Goal: Communication & Community: Answer question/provide support

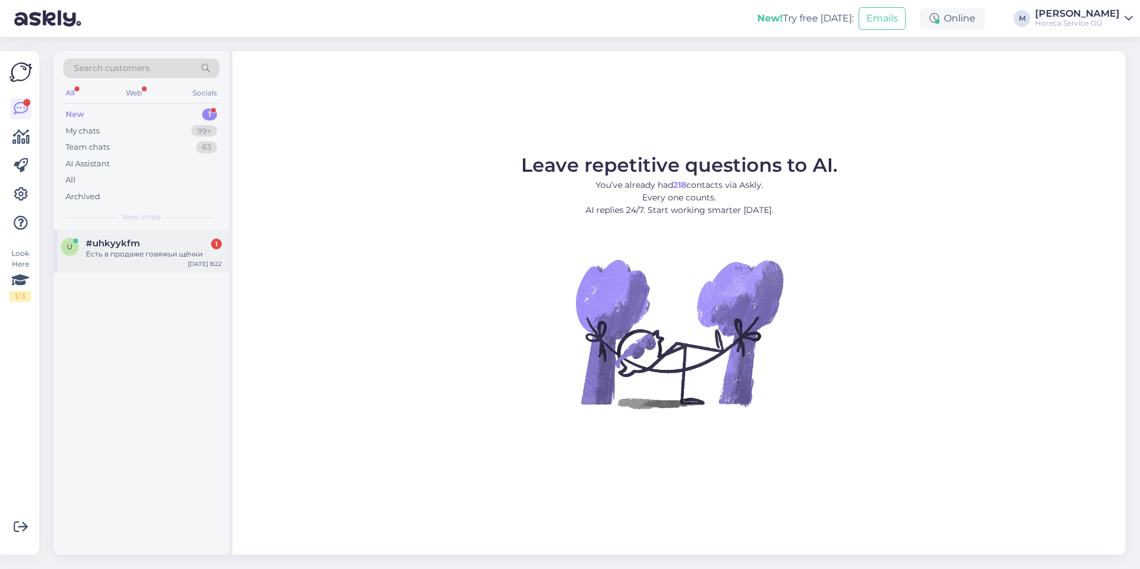
click at [111, 253] on div "Есть в продаже говяжьи щёчки" at bounding box center [154, 254] width 136 height 11
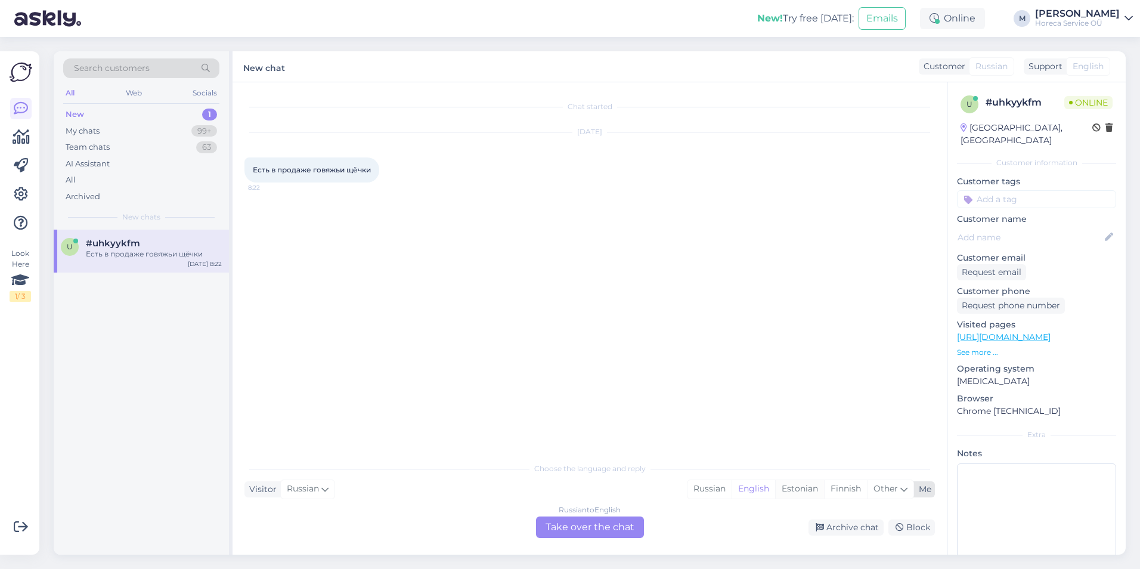
click at [789, 494] on div "Estonian" at bounding box center [799, 489] width 49 height 18
click at [596, 522] on div "Russian to Estonian Take over the chat" at bounding box center [590, 526] width 108 height 21
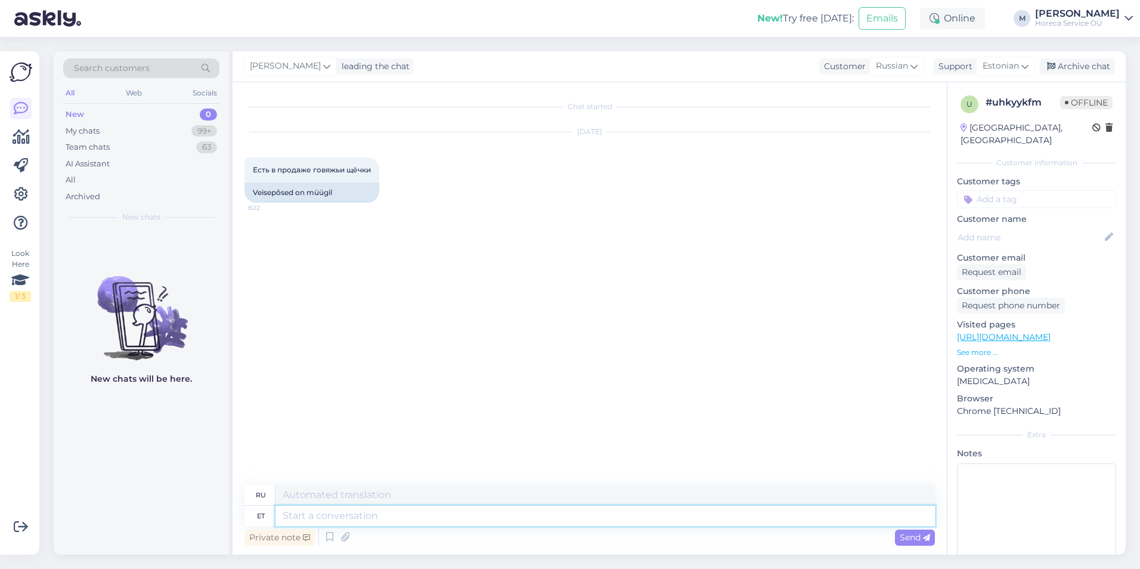
click at [358, 519] on textarea at bounding box center [604, 515] width 659 height 20
click at [287, 516] on textarea at bounding box center [604, 515] width 659 height 20
type textarea "Tere!"
type textarea "Привет!"
type textarea "Tere! Tänud kir"
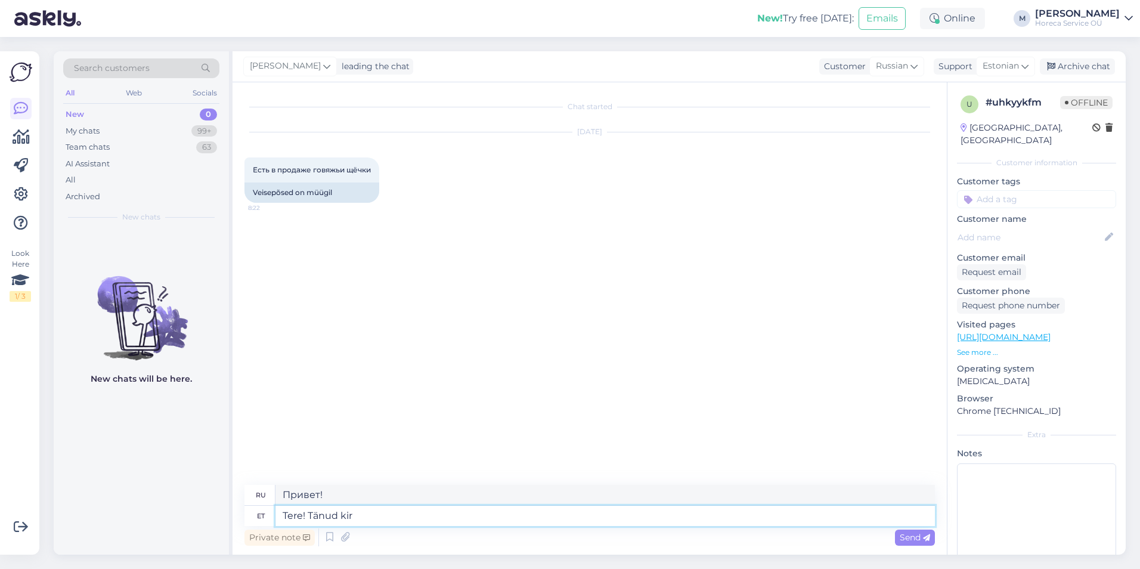
type textarea "Привет! [GEOGRAPHIC_DATA]."
type textarea "Tere! Tänud kirja ees"
type textarea "Здравствуйте! Спасибо за письмо."
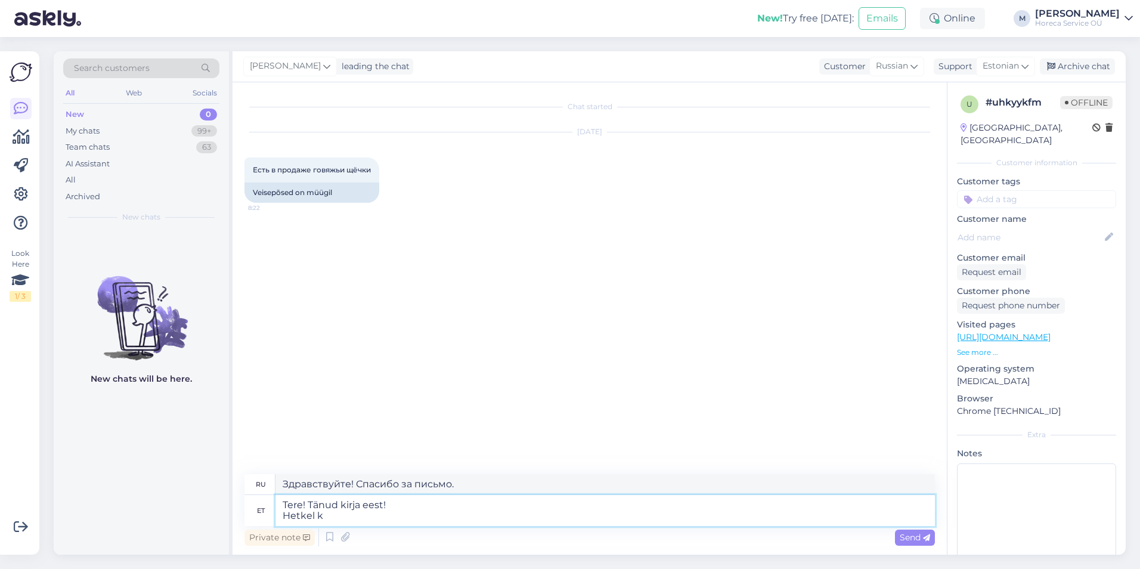
type textarea "Tere! Tänud kirja eest! Hetkel ka"
type textarea "Здравствуйте! Спасибо за письмо! В настоящее время"
type textarea "Tere! Tänud kirja eest! Hetkel kahjuks"
type textarea "Здравствуйте! Спасибо за ваше письмо! К сожалению, в данный момент"
type textarea "Tere! Tänud kirja eest! Hetkel kahjuks ei l"
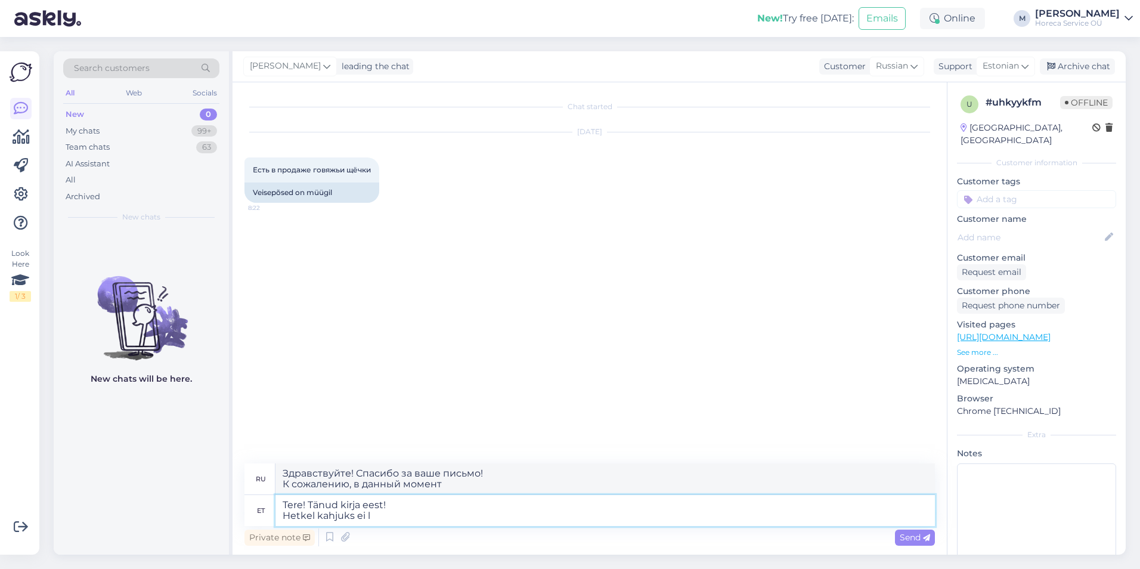
type textarea "Здравствуйте! Спасибо за письмо! К сожалению, сейчас нет."
type textarea "Tere! Tänud kirja eest! Hetkel kahjuks ei ole lao"
type textarea "Здравствуйте! Спасибо за ваше письмо! К сожалению, в настоящее время нет"
type textarea "Tere! Tänud kirja eest! Hetkel kahjuks ei ole laos vei"
type textarea "Здравствуйте! Спасибо за ваше сообщение! К сожалению, сейчас нет в наличии."
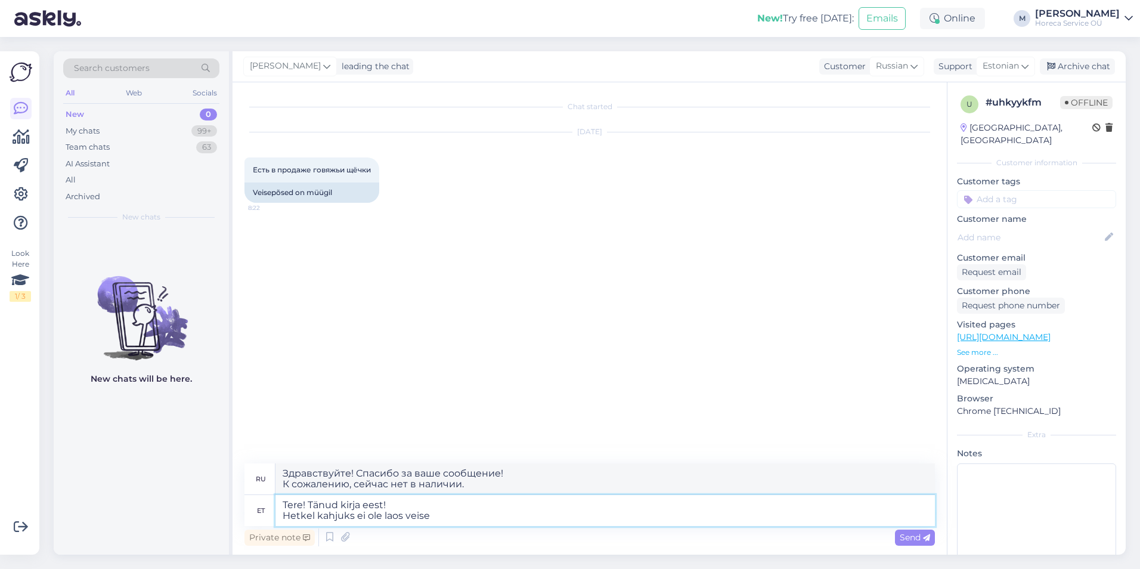
type textarea "Tere! Tänud kirja eest! Hetkel kahjuks ei ole laos veise"
type textarea "Здравствуйте! Спасибо за ваше письмо! сожалению, в настоящее время крупного рог…"
type textarea "Tere! Tänud kirja eest! Hetkel kahjuks ei ole laos veisepõske."
type textarea "Здравствуйте! Спасибо за ваше письмо! сожалению, в настоящее время у нас нет го…"
type textarea "Tere! Tänud kirja eest! Hetkel kahjuks ei ole laos veisepõske. Aga an"
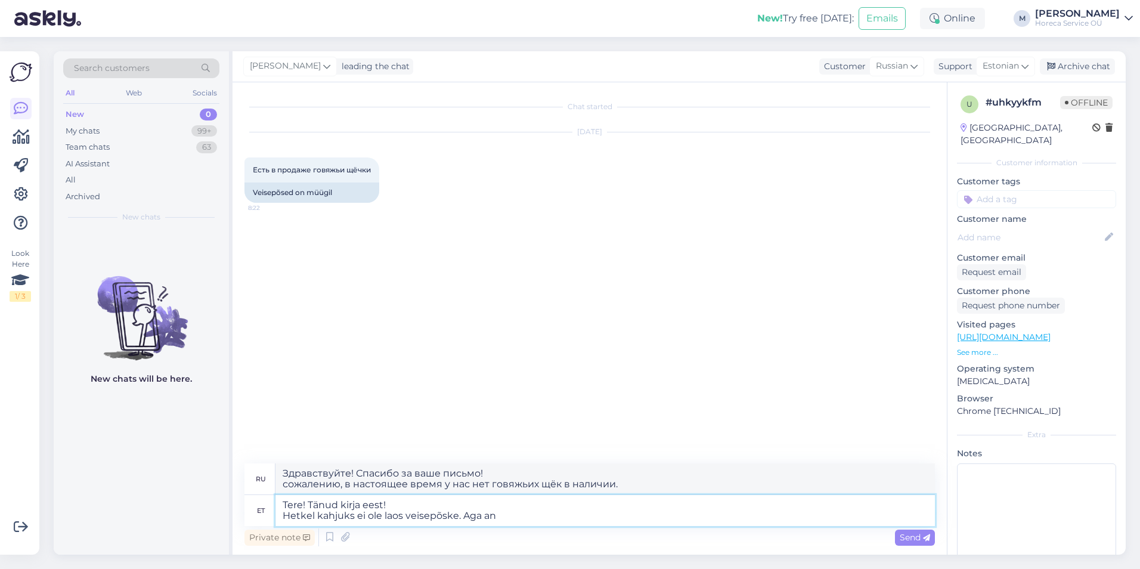
type textarea "Здравствуйте! Спасибо за письмо! сожалению, в настоящее время у нас нет говяжье…"
type textarea "Tere! Tänud kirja eest! Hetkel kahjuks ei ole laos veisepõske. Aga uurin mi"
type textarea "Здравствуйте! Спасибо за письмо! сожалению, сейчас у нас нет говяжьей щеки в на…"
type textarea "Tere! Tänud kirja eest! Hetkel kahjuks ei ole laos veisepõske. Aga uurin millal…"
type textarea "Здравствуйте! Спасибо за письмо! сожалению, сейчас у нас нет говяжьих щёк в нал…"
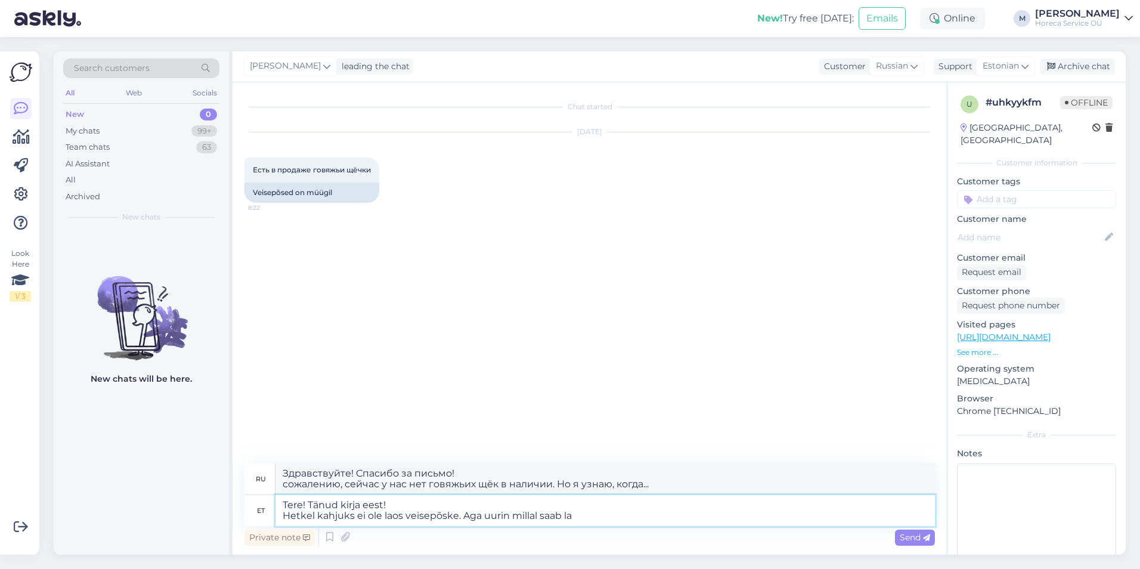
type textarea "Tere! Tänud kirja eest! Hetkel kahjuks ei ole laos veisepõske. Aga uurin millal…"
type textarea "Здравствуйте! Спасибо за письмо! сожалению, сейчас у нас нет говяжьей щеки в на…"
type textarea "Tere! Tänud kirja eest! Hetkel kahjuks ei ole laos veisepõske. Aga uurin millal…"
type textarea "Здравствуйте! Спасибо за письмо! сожалению, сейчас у нас нет говяжьей щеки в на…"
type textarea "Tere! Tänud kirja eest! Hetkel kahjuks ei ole laos veisepõske. Aga uurin millal…"
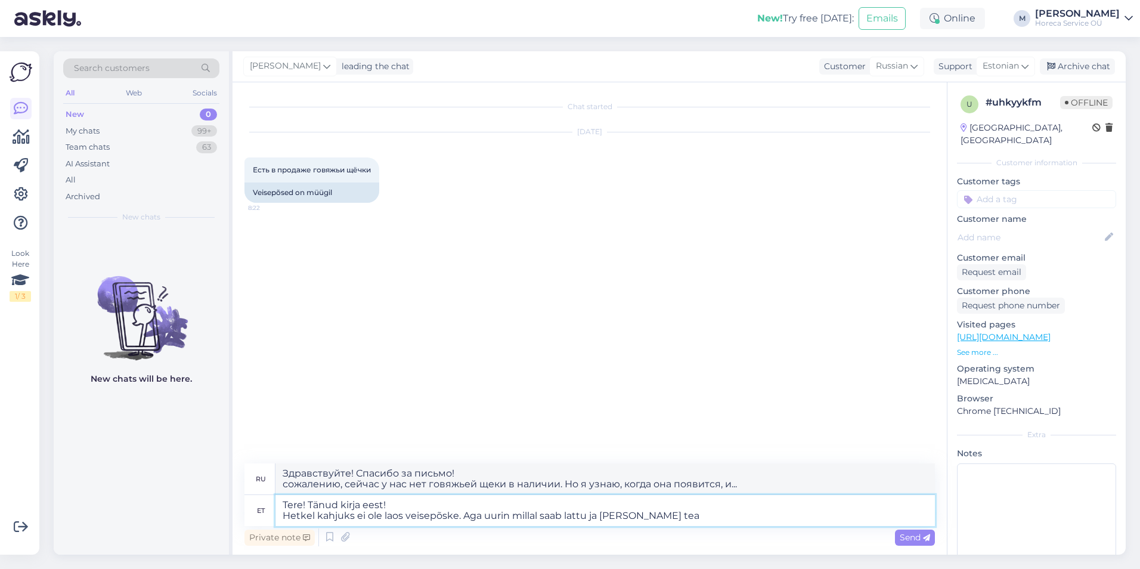
type textarea "Здравствуйте! Спасибо за письмо! сожалению, сейчас у нас нет говяжьей щеки в на…"
click at [561, 511] on textarea "Tere! Tänud kirja eest! Hetkel kahjuks ei ole laos veisepõske. Aga uurin millal…" at bounding box center [604, 510] width 659 height 31
type textarea "Tere! Tänud kirja eest! Hetkel kahjuks ei ole laos veisepõske. Aga uurin millal…"
type textarea "Здравствуйте! Спасибо за ваше письмо! сожалению, в настоящее время у нас нет го…"
type textarea "Tere! Tänud kirja eest! Hetkel kahjuks ei ole laos veisepõske. Aga uurin millal…"
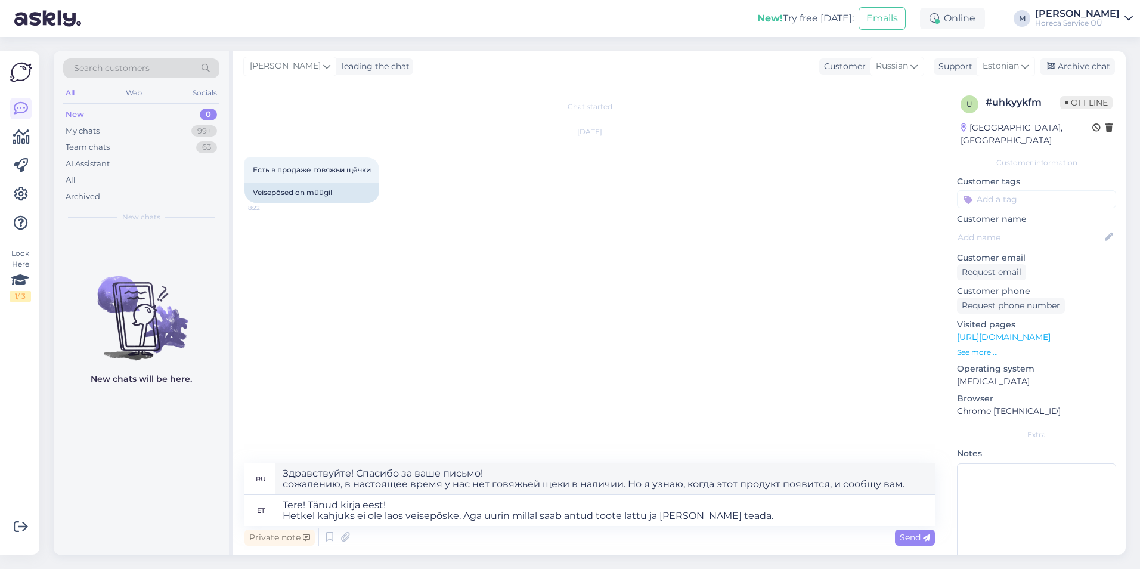
click at [903, 528] on div "Private note Send" at bounding box center [589, 537] width 690 height 23
click at [905, 535] on span "Send" at bounding box center [915, 537] width 30 height 11
